Goal: Find specific page/section

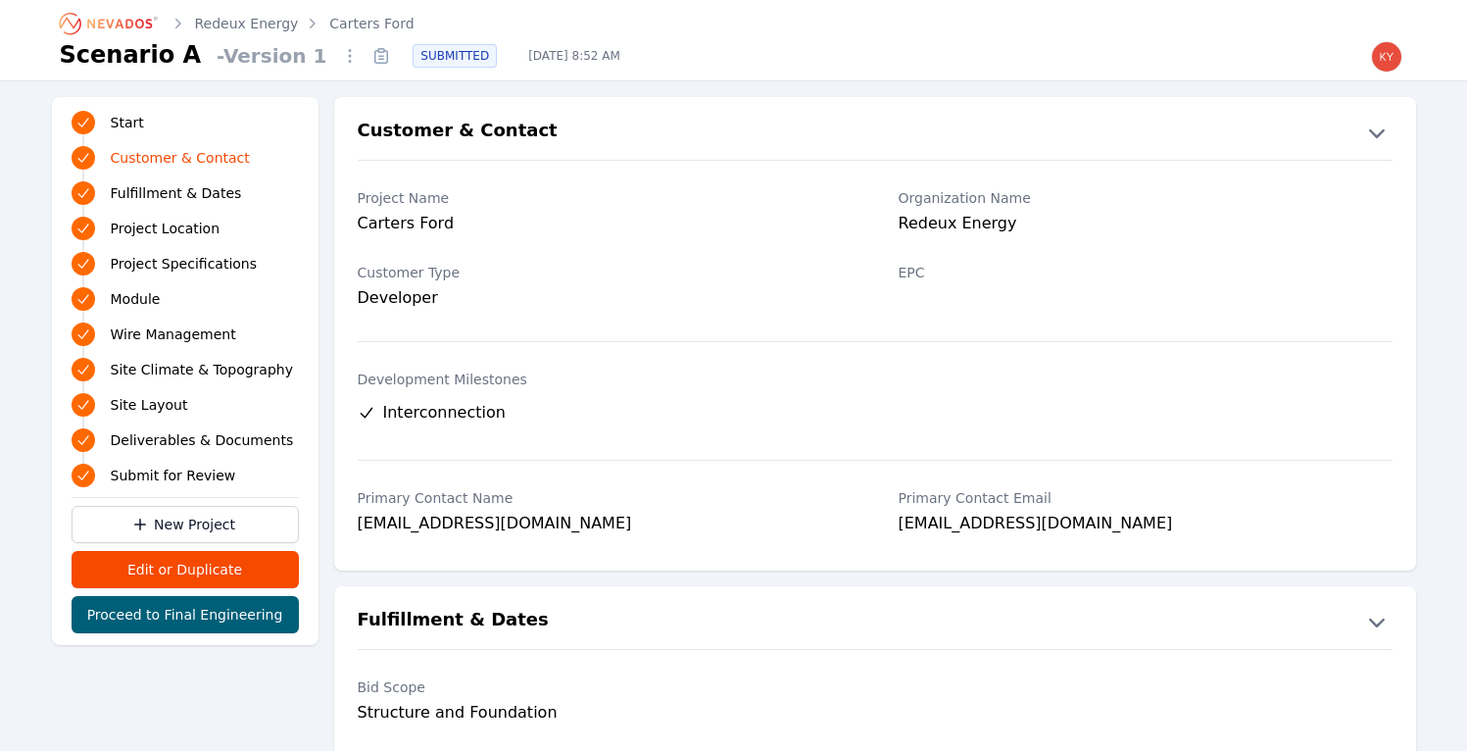
scroll to position [303, 0]
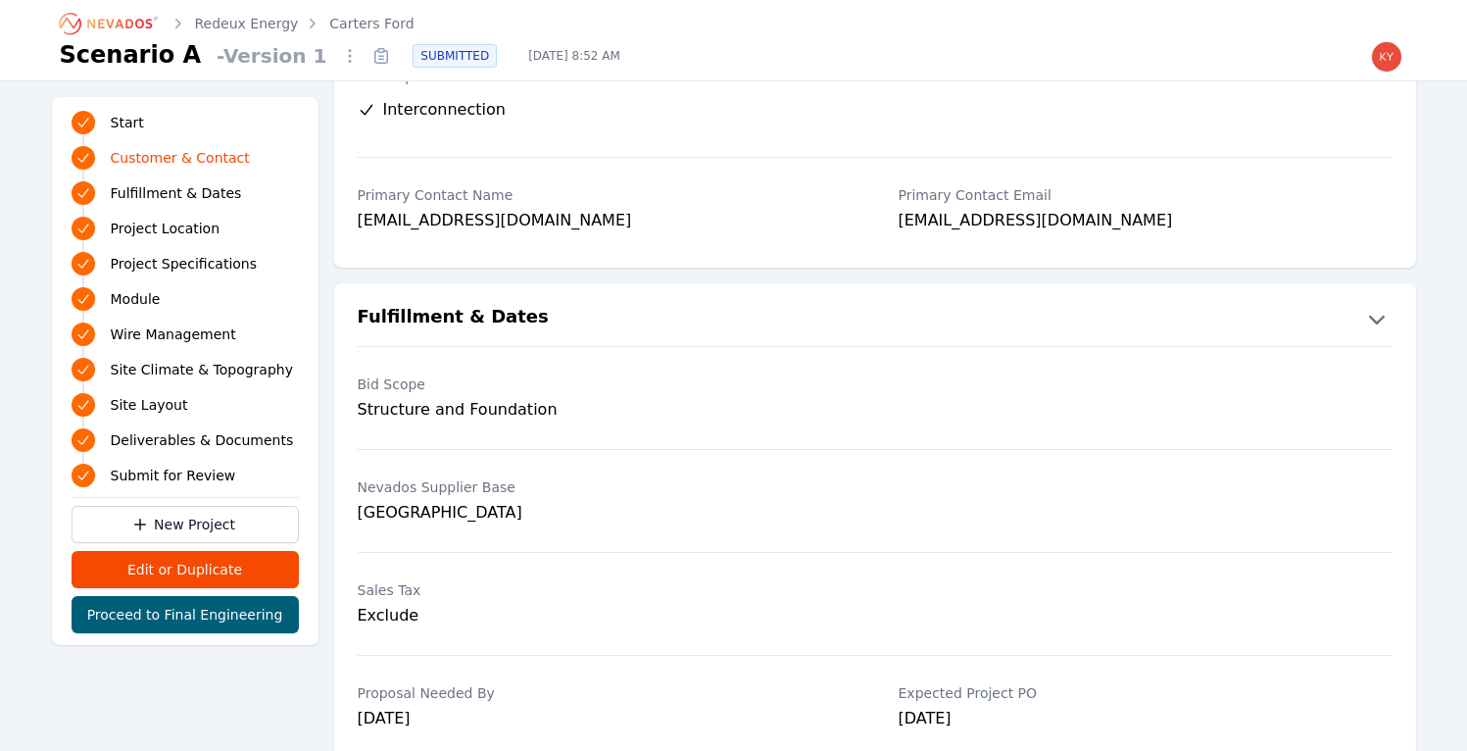
click at [142, 21] on icon "Breadcrumb" at bounding box center [110, 23] width 108 height 31
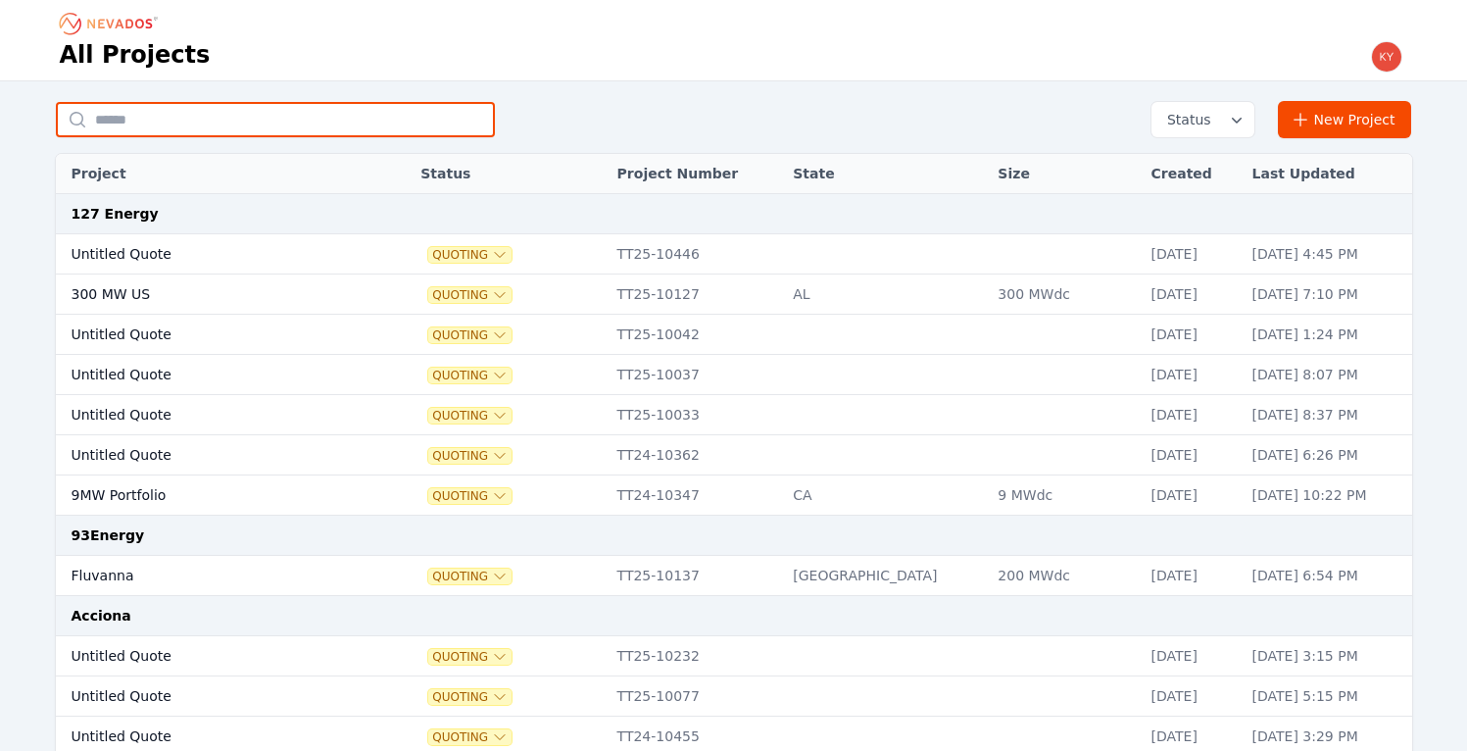
click at [290, 117] on input "text" at bounding box center [275, 119] width 439 height 35
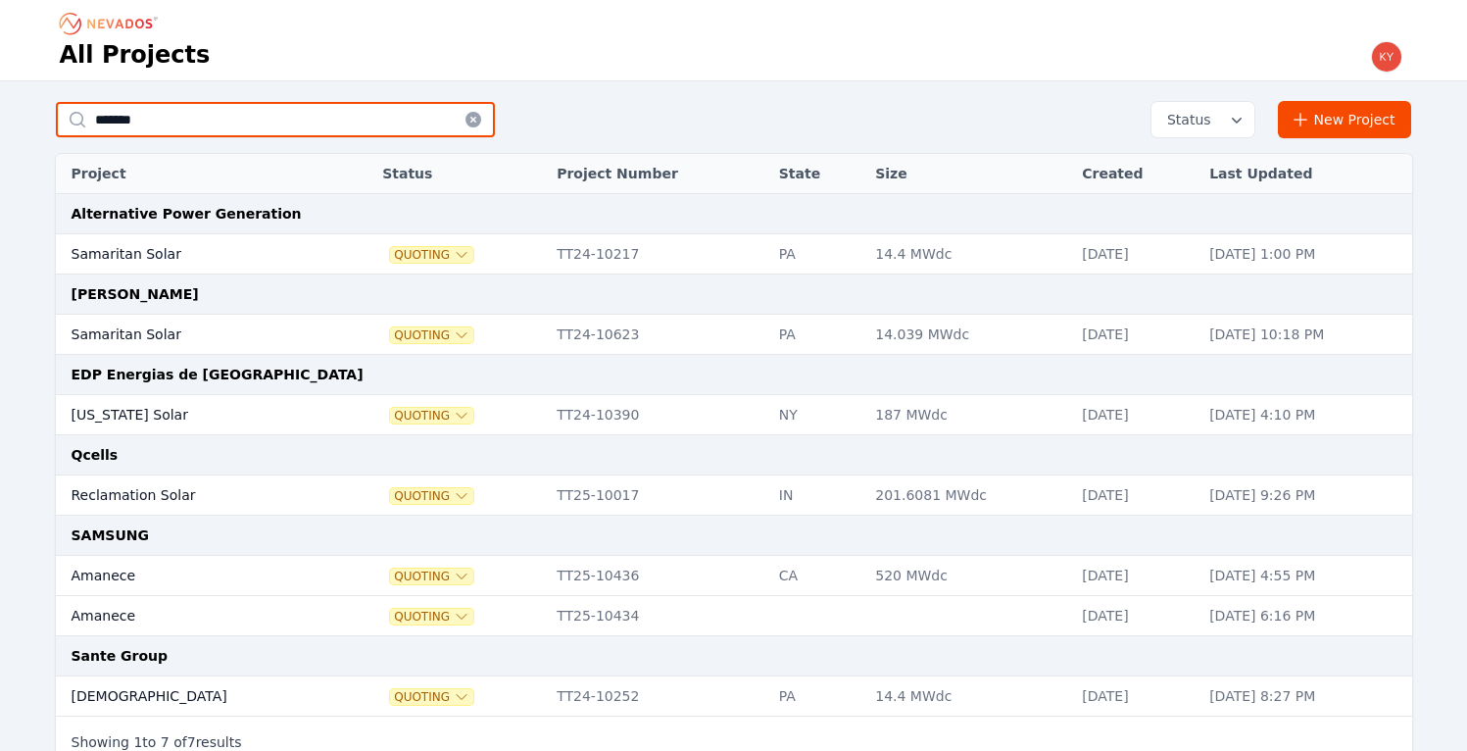
type input "*******"
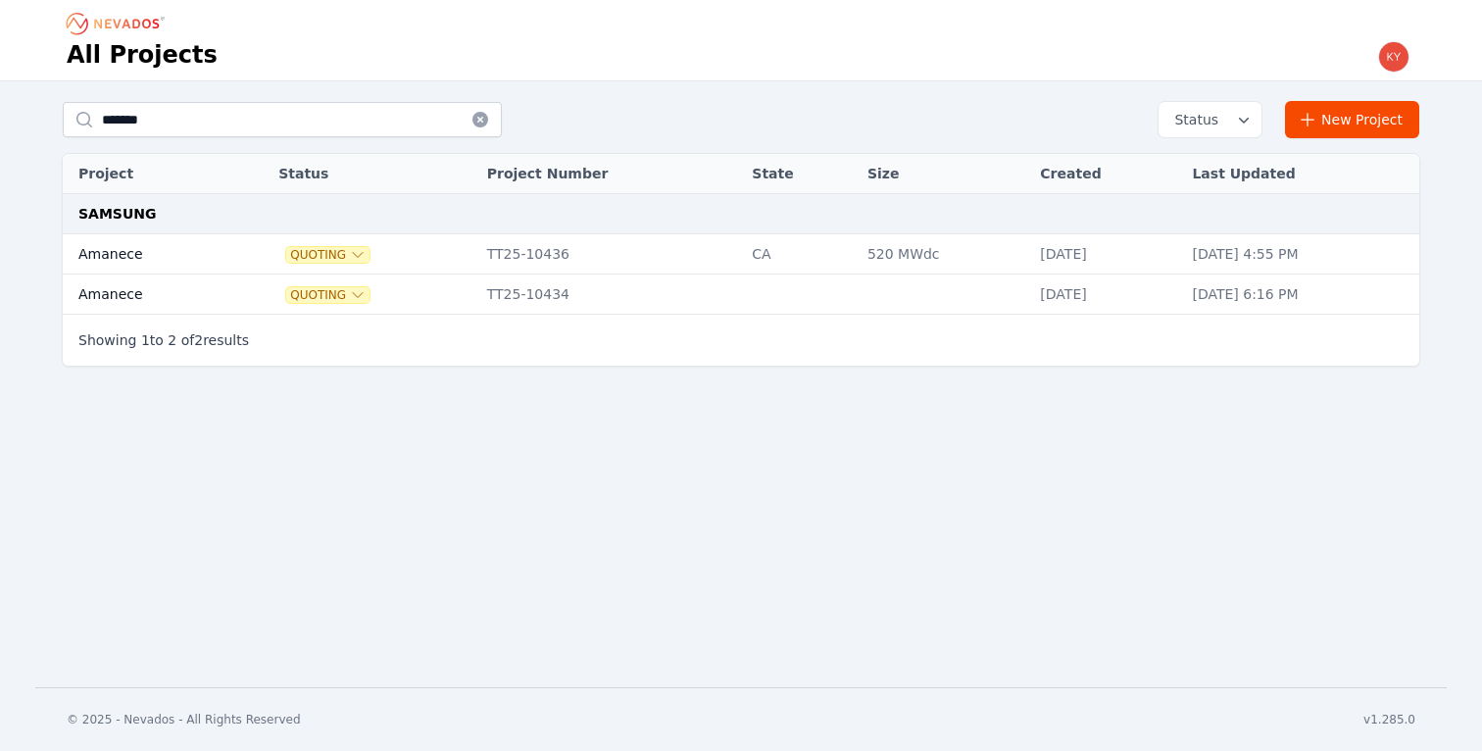
click at [197, 251] on td "Amanece" at bounding box center [148, 254] width 170 height 40
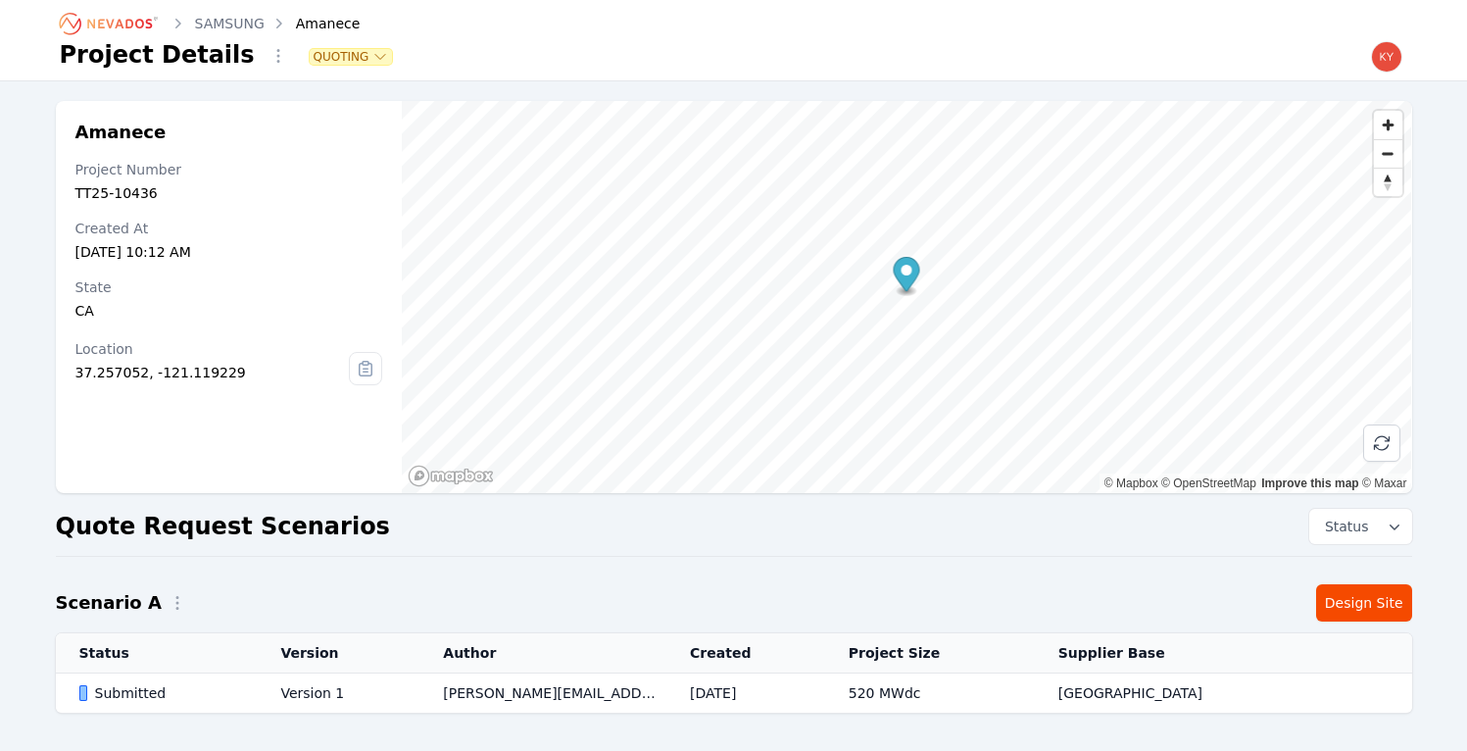
scroll to position [4, 0]
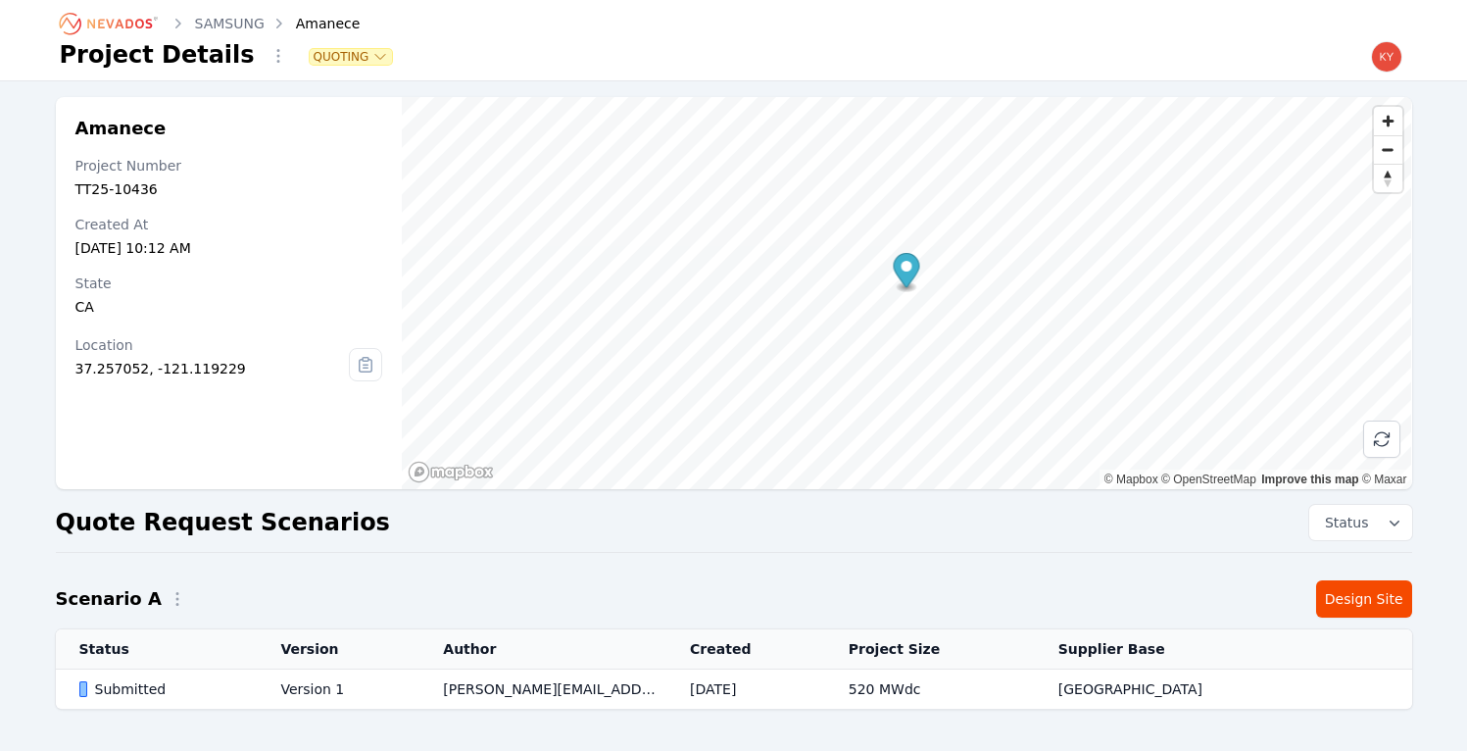
click at [319, 690] on td "Version 1" at bounding box center [338, 690] width 163 height 40
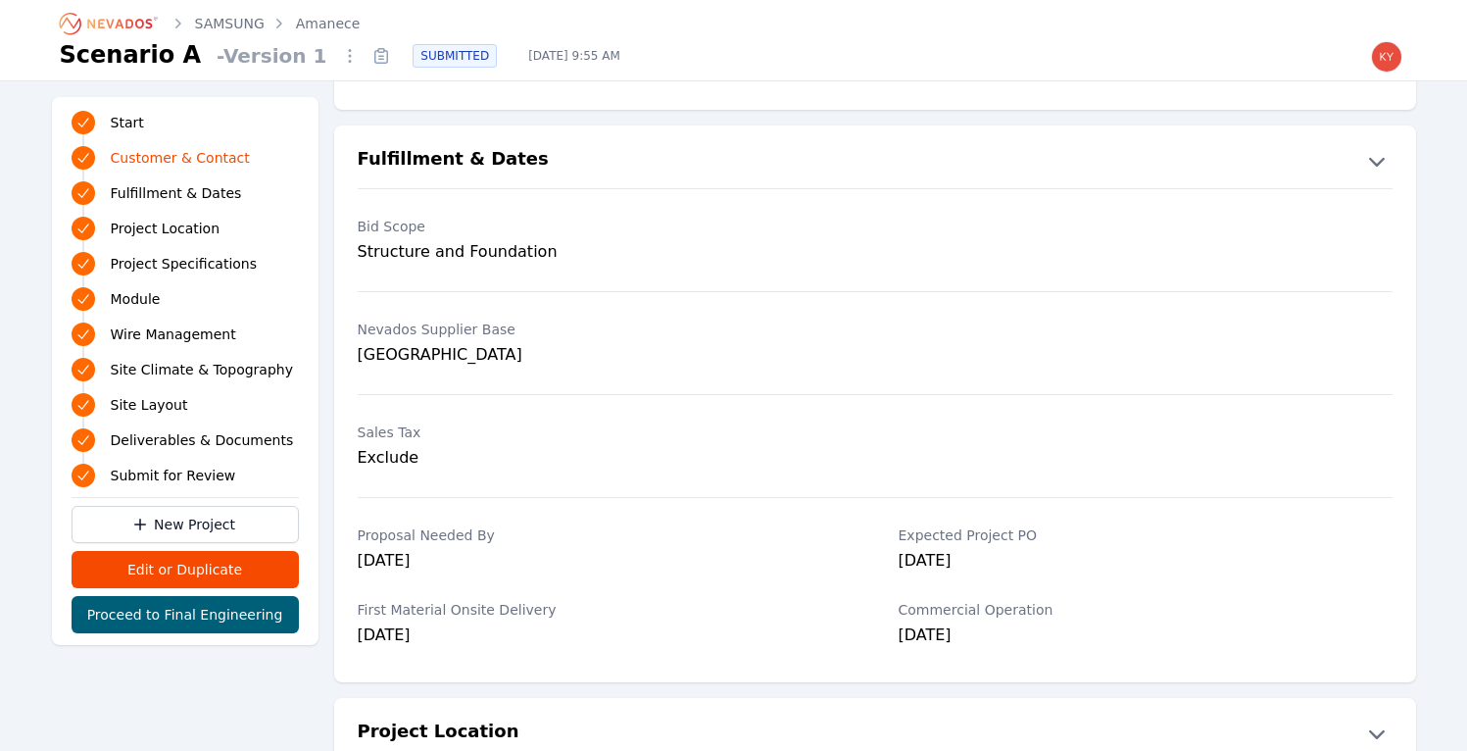
scroll to position [463, 0]
